Goal: Navigation & Orientation: Find specific page/section

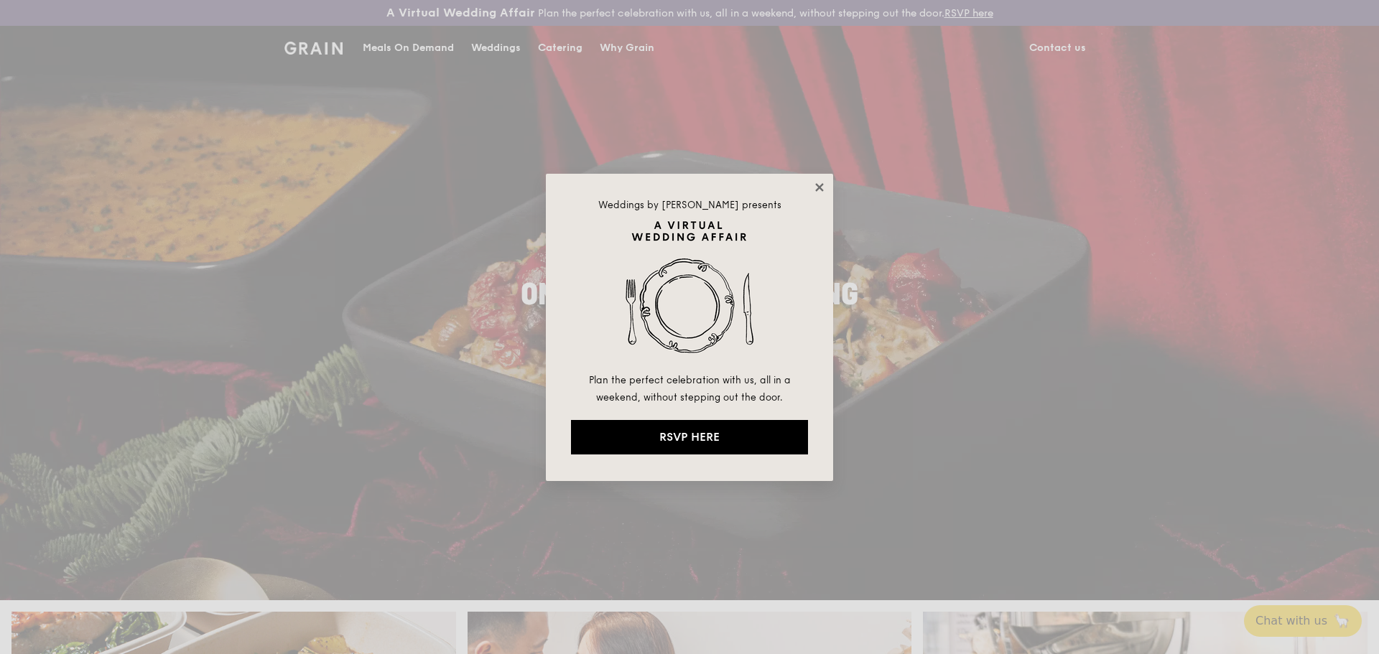
click at [817, 185] on icon at bounding box center [819, 187] width 8 height 8
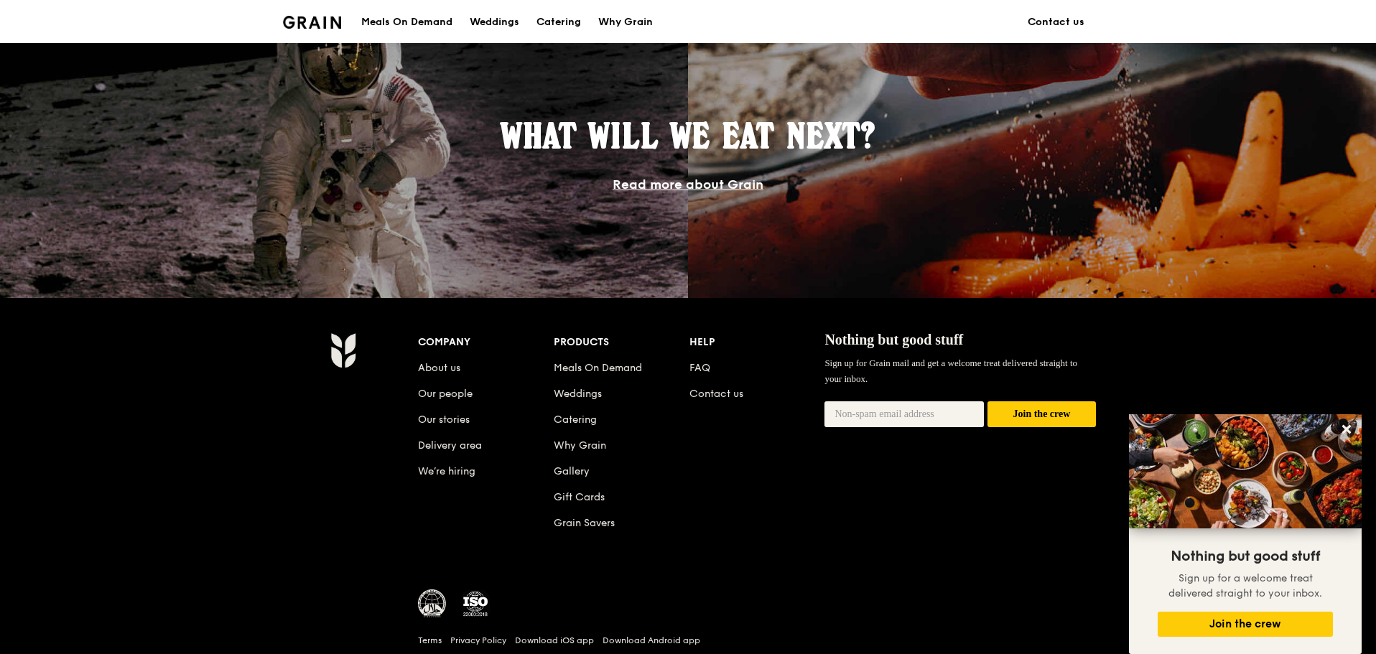
scroll to position [1221, 0]
click at [442, 364] on link "About us" at bounding box center [439, 367] width 42 height 12
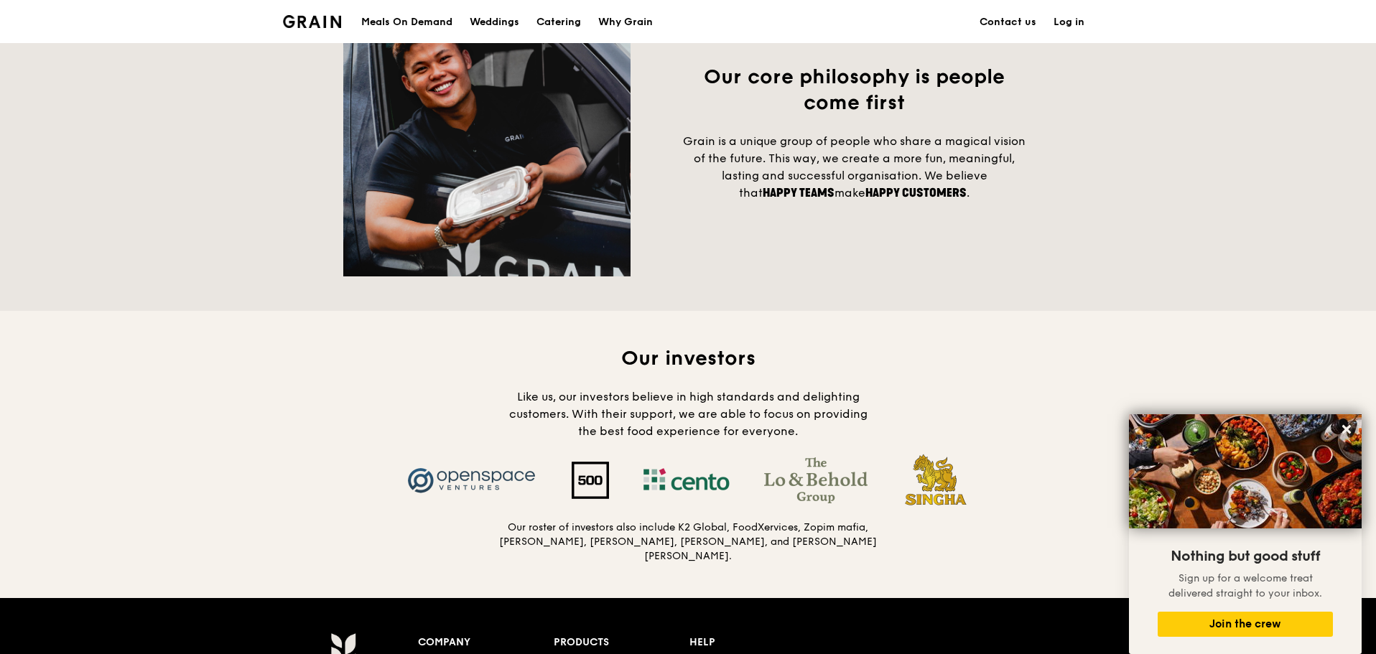
scroll to position [1515, 0]
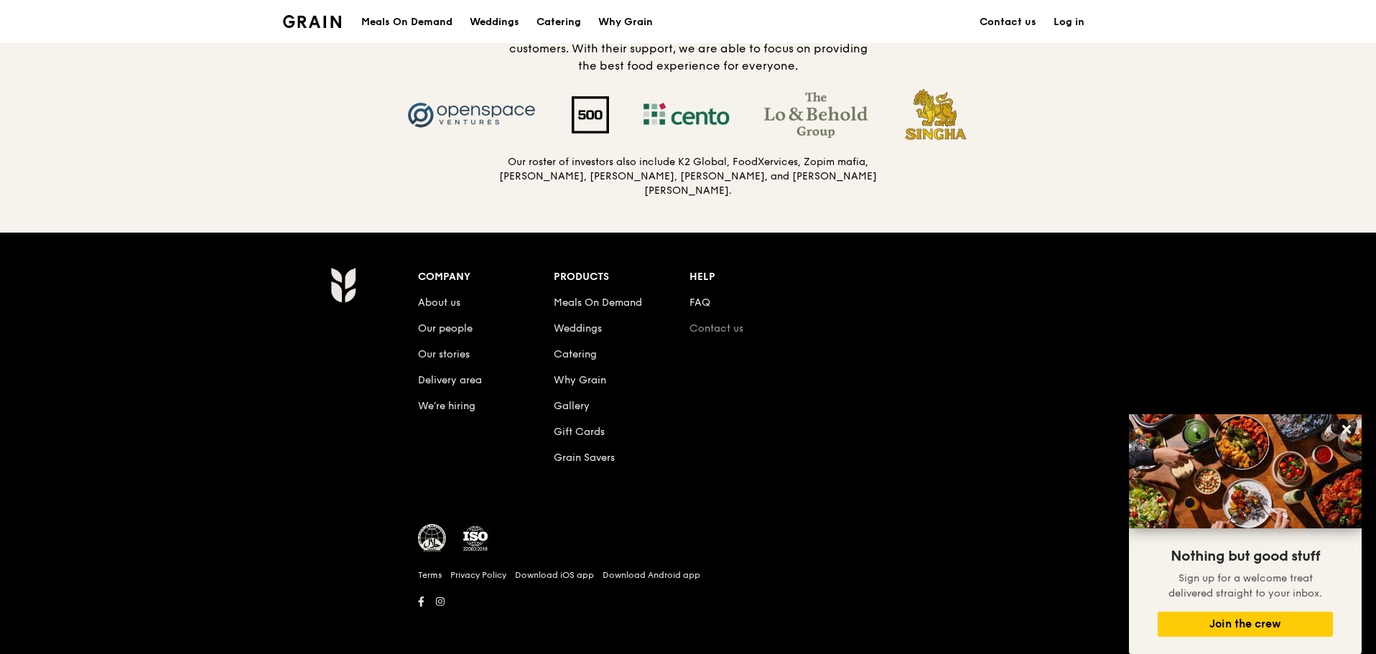
click at [738, 328] on link "Contact us" at bounding box center [717, 329] width 54 height 12
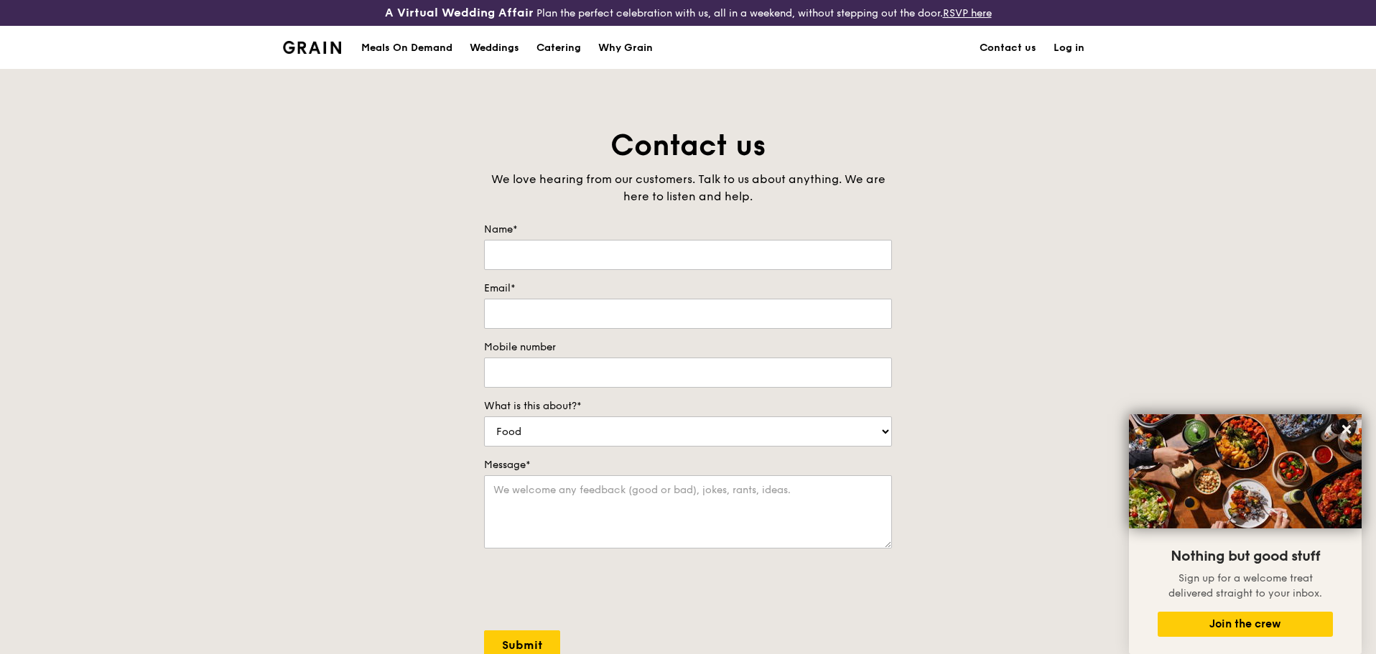
click at [323, 45] on img at bounding box center [312, 47] width 58 height 13
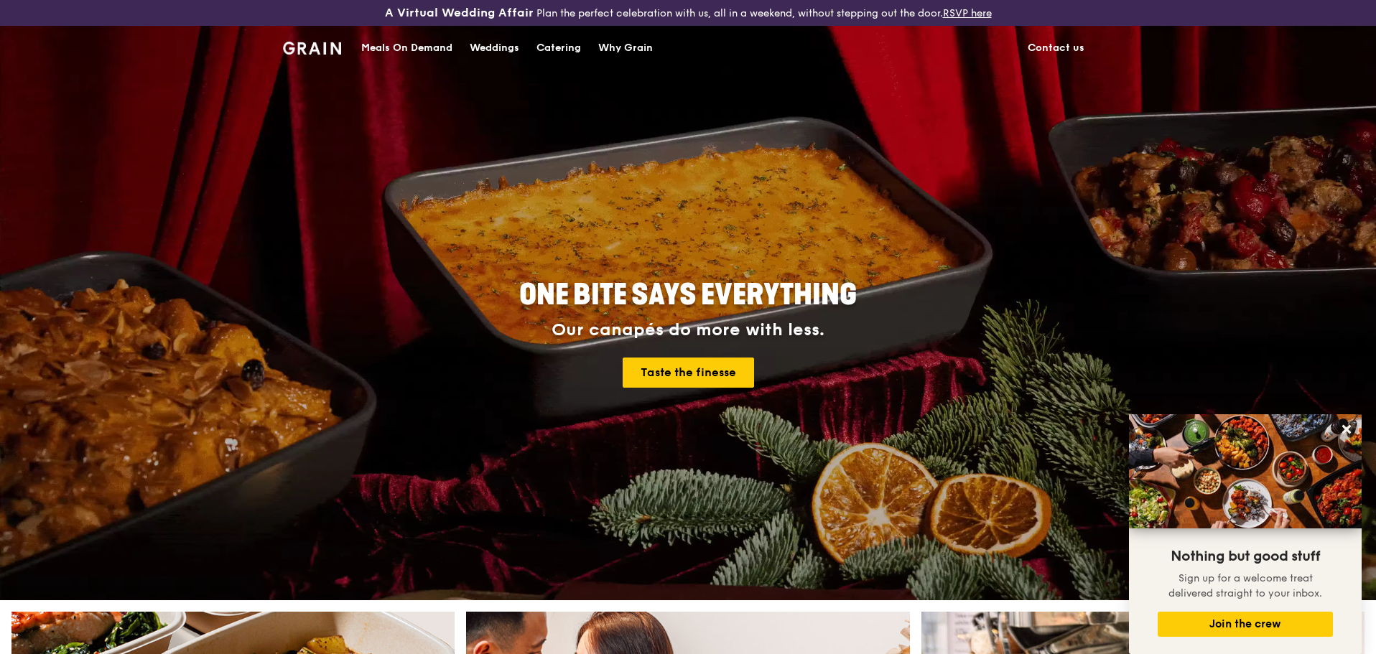
click at [1060, 43] on link "Contact us" at bounding box center [1056, 48] width 74 height 43
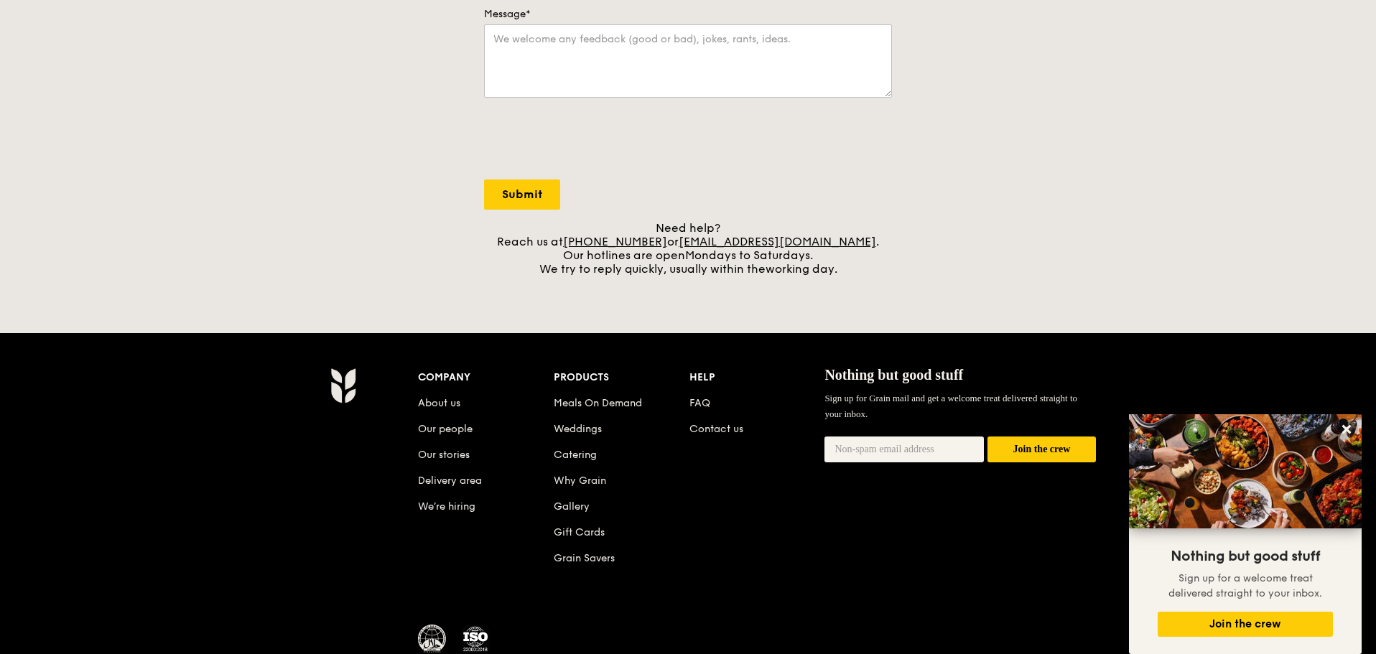
scroll to position [555, 0]
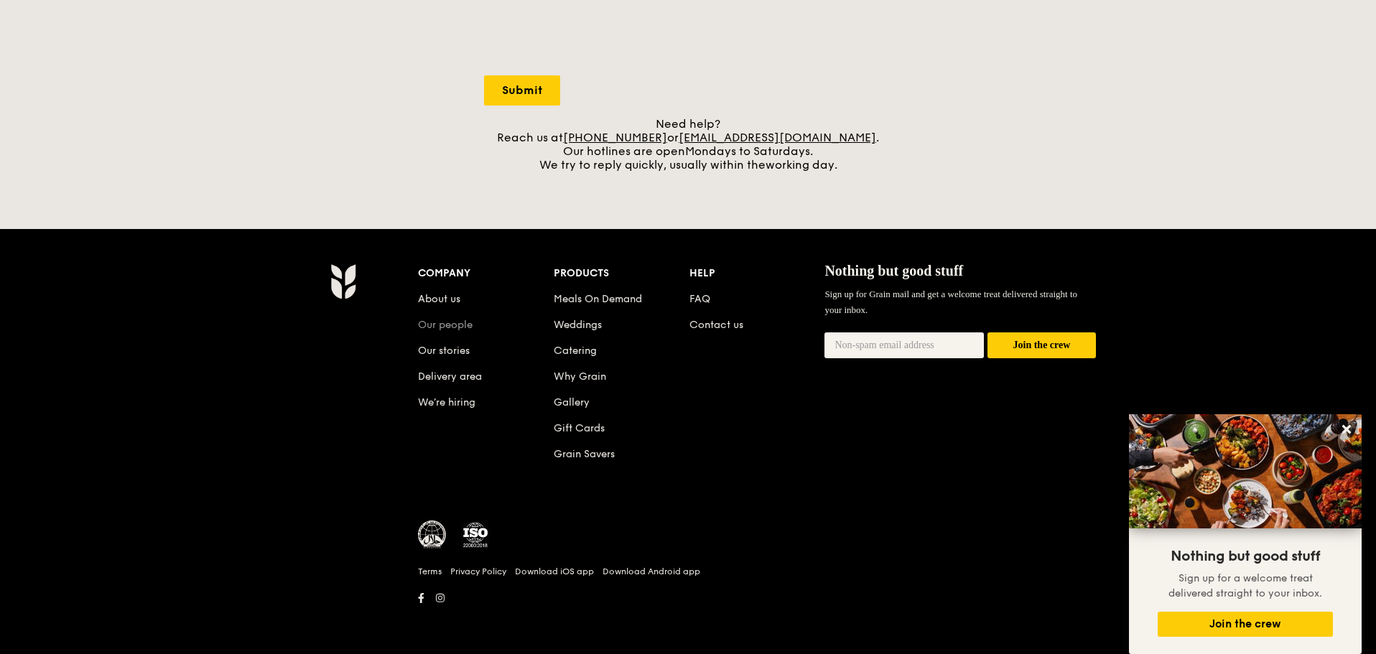
click at [449, 323] on link "Our people" at bounding box center [445, 325] width 55 height 12
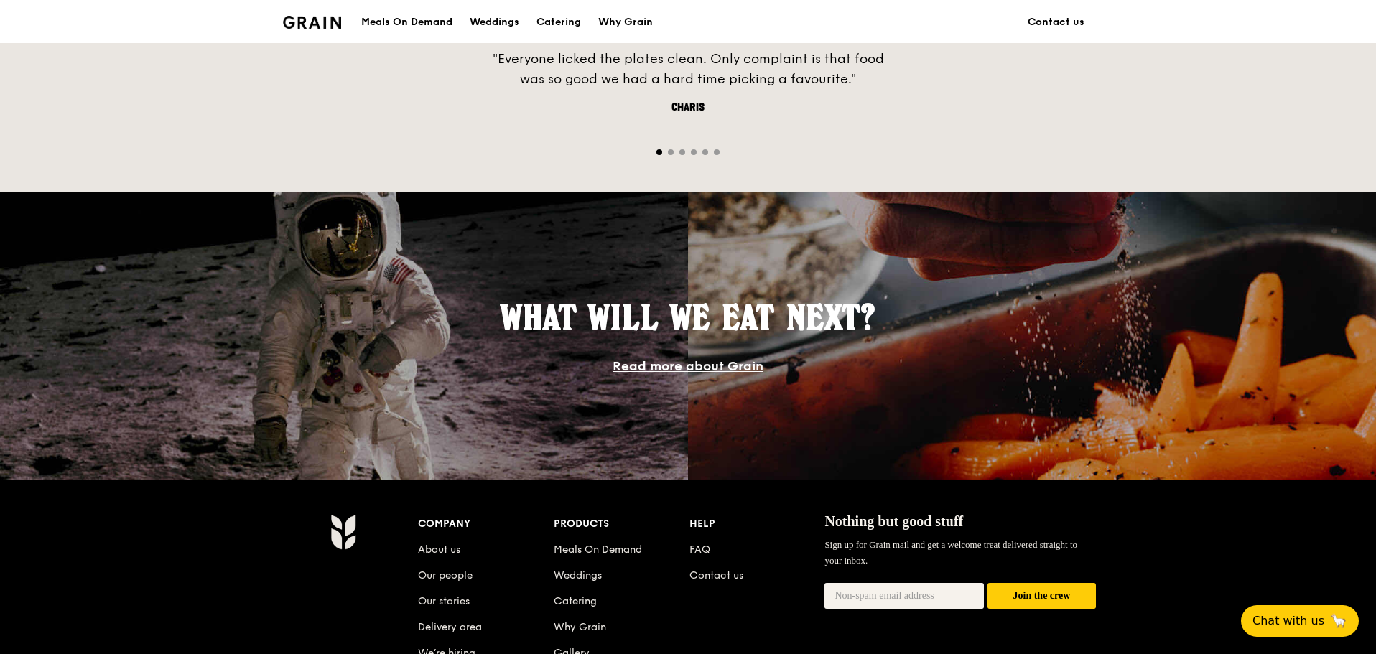
scroll to position [1289, 0]
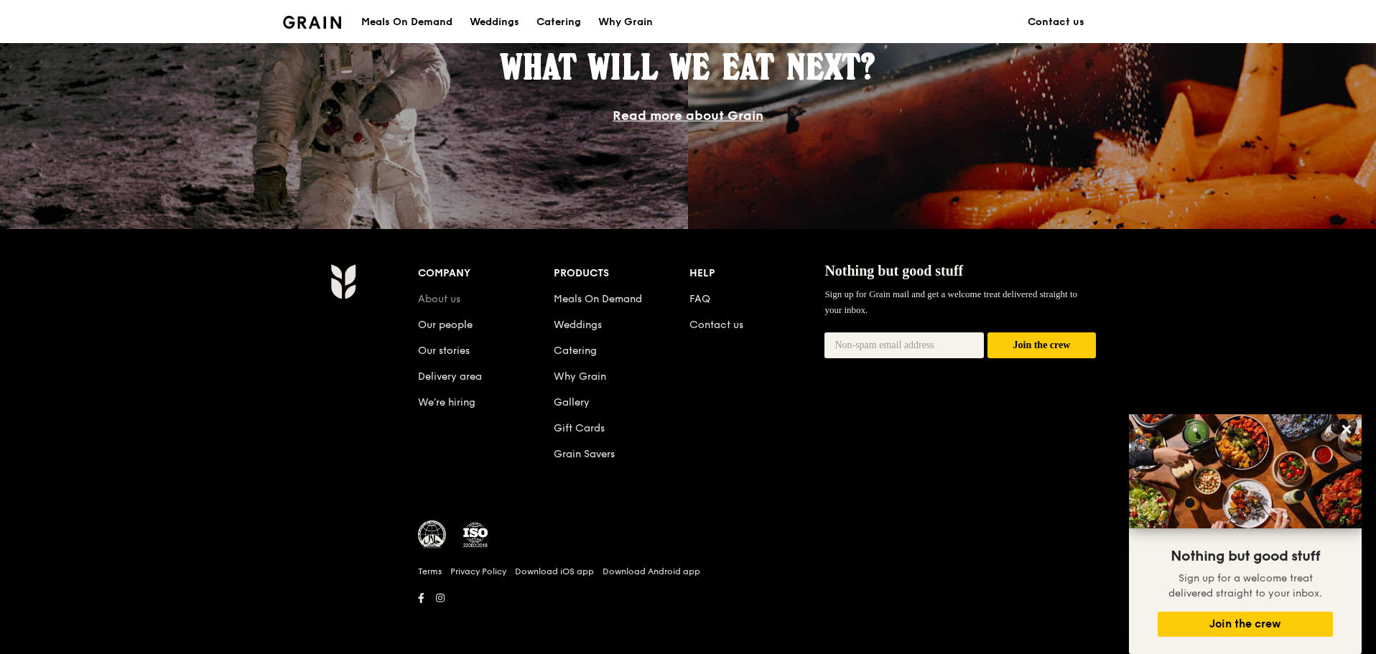
click at [442, 300] on link "About us" at bounding box center [439, 299] width 42 height 12
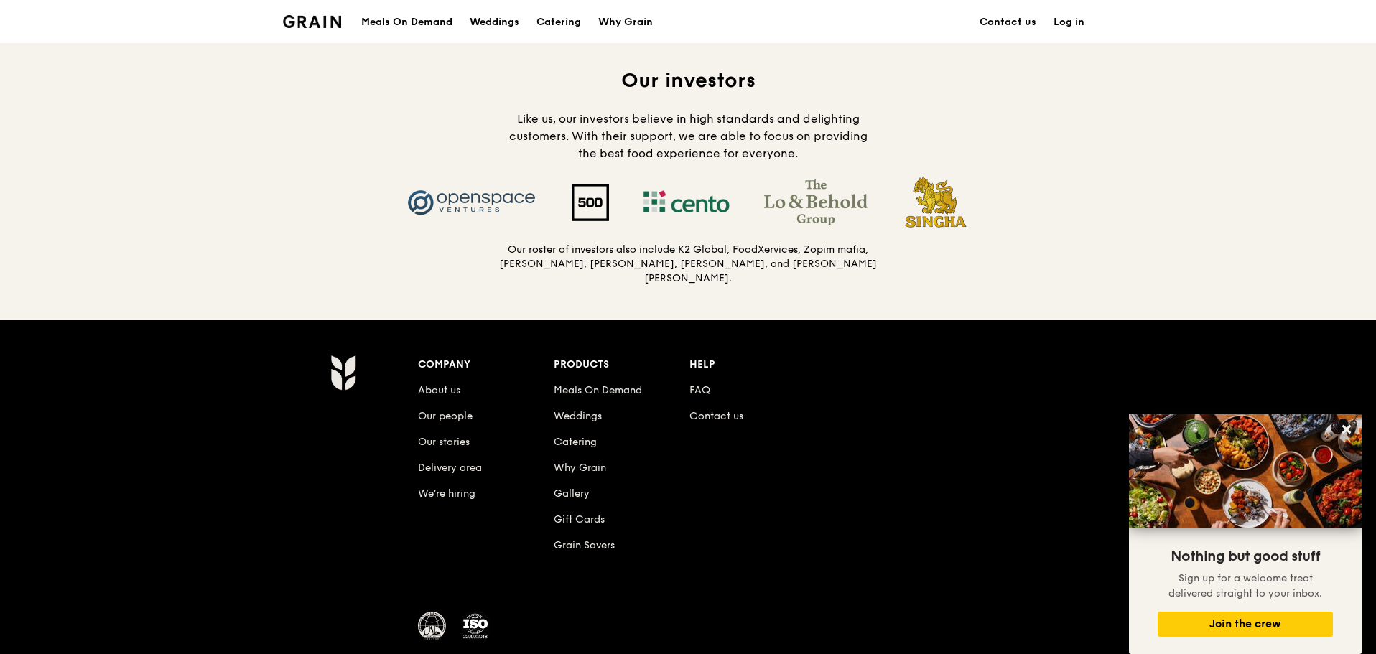
scroll to position [1437, 0]
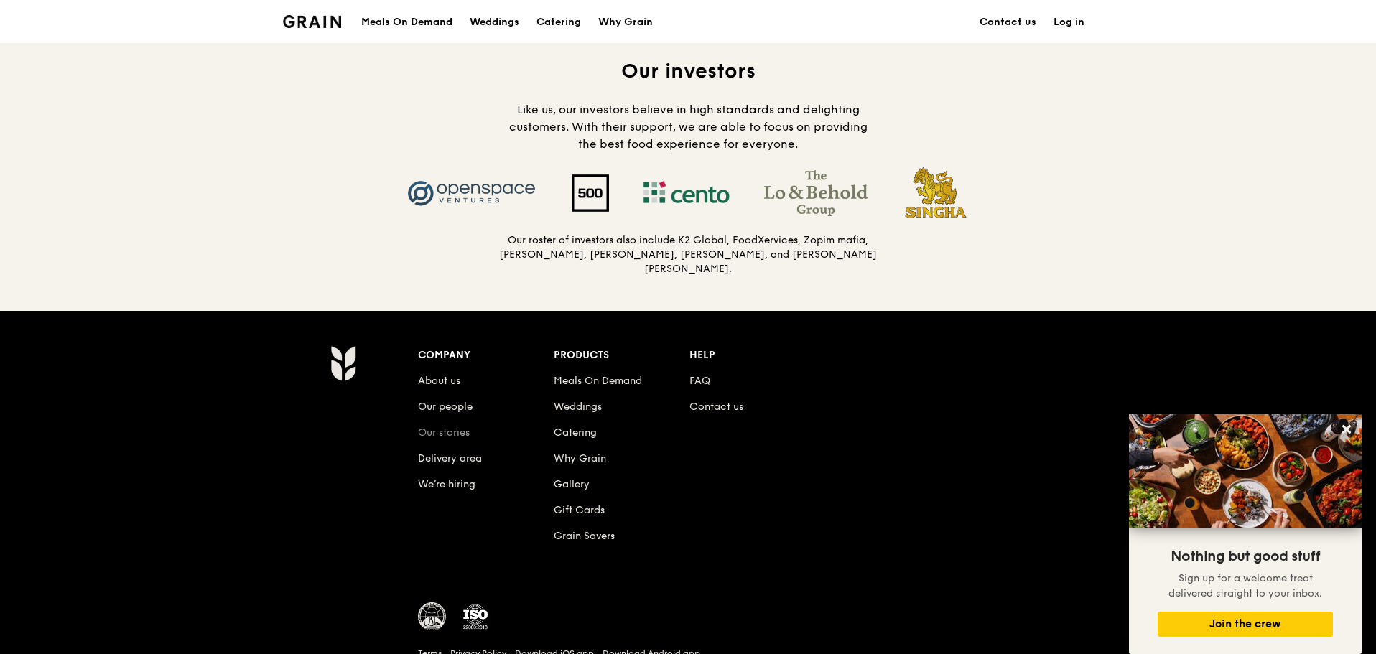
click at [447, 427] on link "Our stories" at bounding box center [444, 433] width 52 height 12
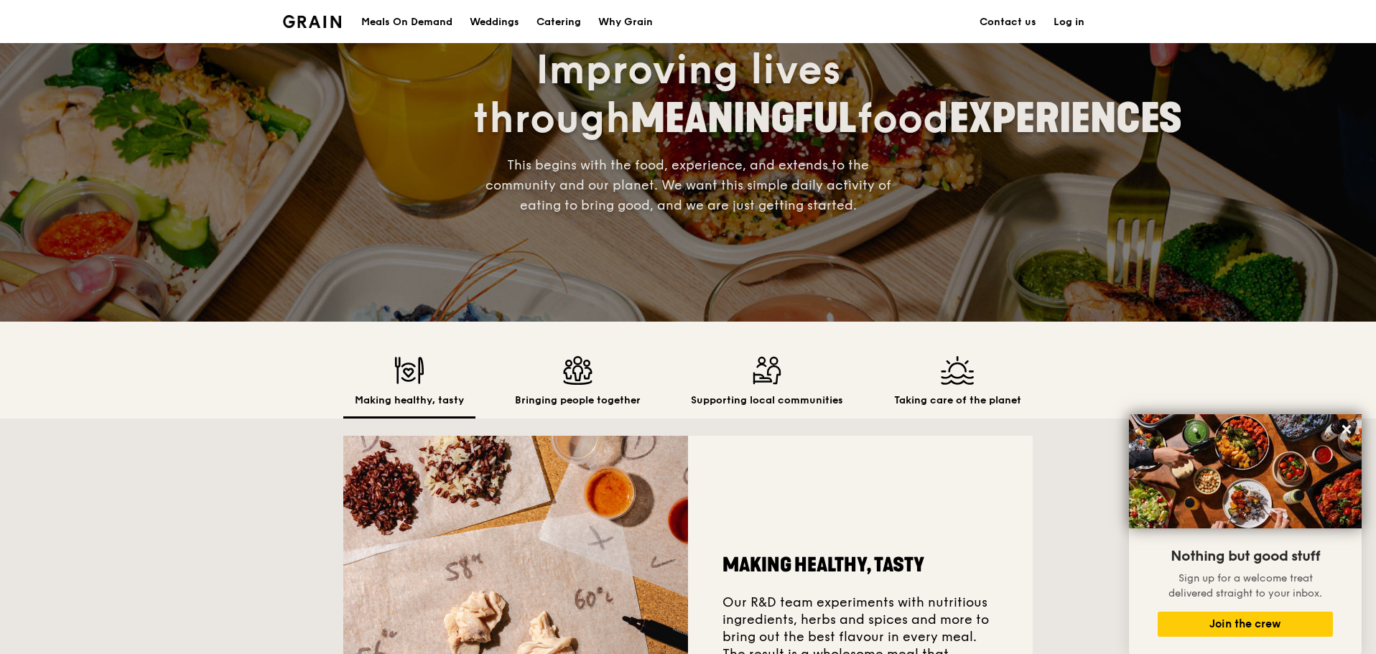
scroll to position [0, 0]
